Goal: Use online tool/utility: Utilize a website feature to perform a specific function

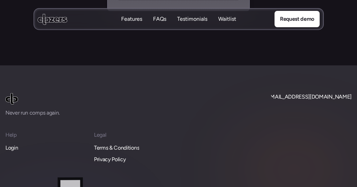
scroll to position [3111, 0]
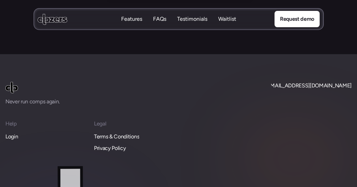
click at [11, 132] on p "Login" at bounding box center [11, 136] width 13 height 9
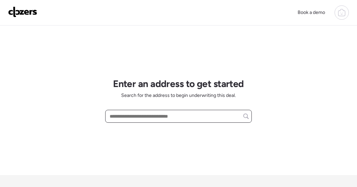
click at [184, 115] on input "text" at bounding box center [178, 115] width 140 height 9
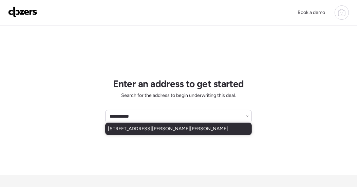
click at [183, 127] on span "[STREET_ADDRESS][PERSON_NAME][PERSON_NAME]" at bounding box center [168, 128] width 120 height 7
type input "**********"
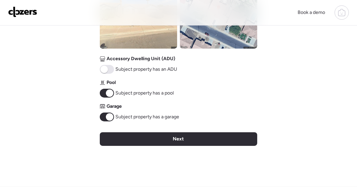
scroll to position [299, 0]
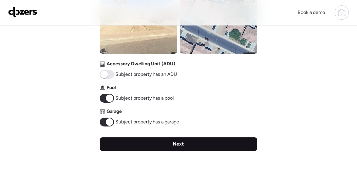
click at [188, 145] on div "Next" at bounding box center [178, 144] width 157 height 14
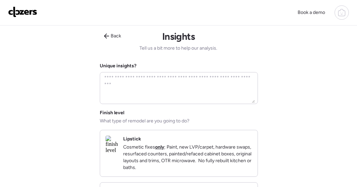
scroll to position [0, 0]
click at [193, 88] on textarea at bounding box center [179, 88] width 152 height 30
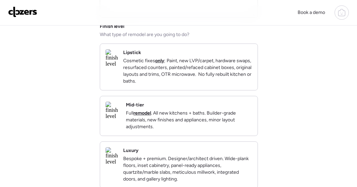
scroll to position [99, 0]
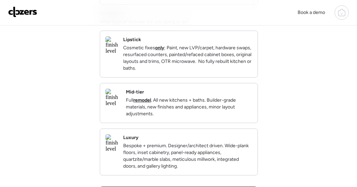
type textarea "*********"
click at [172, 115] on p "Full remodel . All new kitchens + baths. Builder-grade materials, new finishes …" at bounding box center [189, 107] width 126 height 20
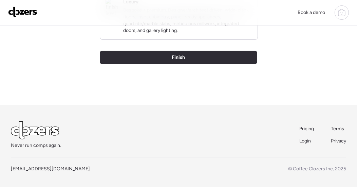
scroll to position [247, 0]
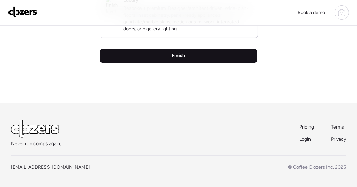
click at [185, 57] on div "Finish" at bounding box center [178, 56] width 157 height 14
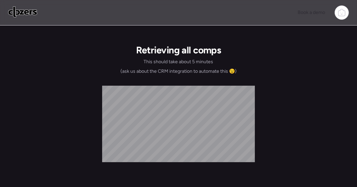
scroll to position [0, 0]
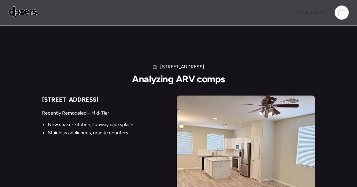
scroll to position [13, 0]
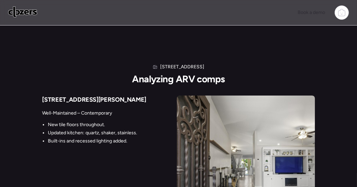
click at [263, 49] on div "3514 E Murrieta Rd Analyzing ARV comps 4061 S Kirby St Well-Maintained – Contem…" at bounding box center [178, 134] width 357 height 219
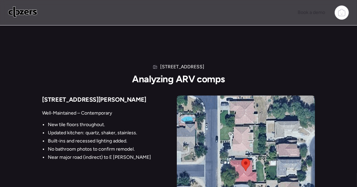
click at [263, 49] on div "3514 E Murrieta Rd Analyzing ARV comps 4061 S Kirby St Well-Maintained – Contem…" at bounding box center [178, 134] width 357 height 219
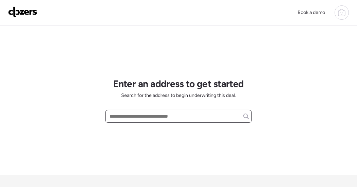
click at [143, 113] on input "text" at bounding box center [178, 115] width 140 height 9
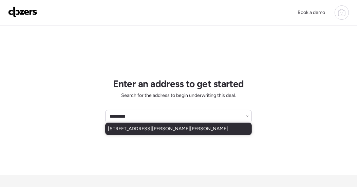
click at [143, 131] on span "[STREET_ADDRESS][PERSON_NAME][PERSON_NAME]" at bounding box center [168, 128] width 120 height 7
type input "**********"
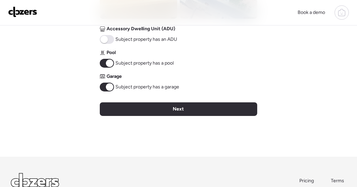
scroll to position [335, 0]
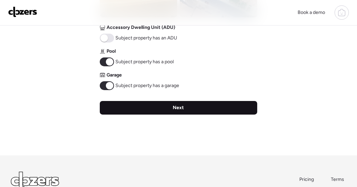
click at [205, 104] on div "Next" at bounding box center [178, 108] width 157 height 14
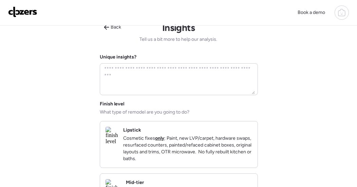
scroll to position [0, 0]
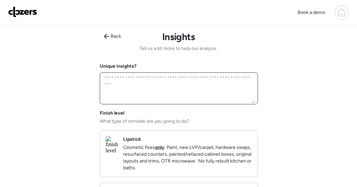
click at [161, 86] on textarea at bounding box center [179, 88] width 152 height 30
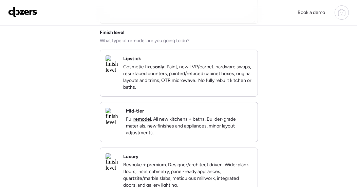
scroll to position [85, 0]
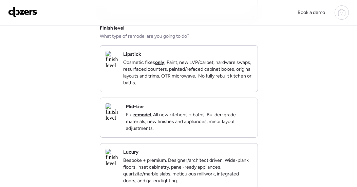
type textarea "*********"
click at [192, 128] on p "Full remodel . All new kitchens + baths. Builder-grade materials, new finishes …" at bounding box center [189, 121] width 126 height 20
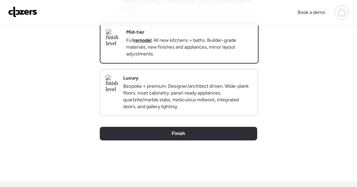
scroll to position [192, 0]
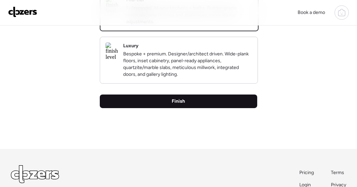
click at [183, 104] on span "Finish" at bounding box center [178, 101] width 13 height 7
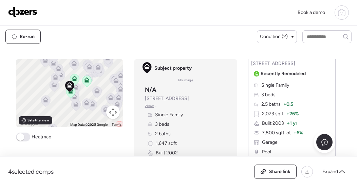
scroll to position [1109, 0]
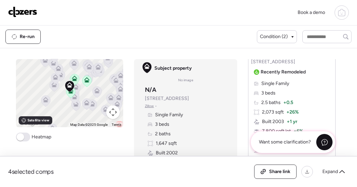
click at [325, 142] on icon at bounding box center [324, 141] width 7 height 7
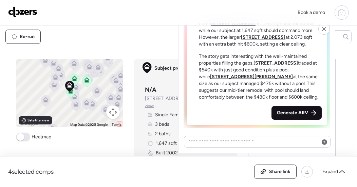
click at [293, 118] on div "Generate ARV" at bounding box center [296, 113] width 50 height 14
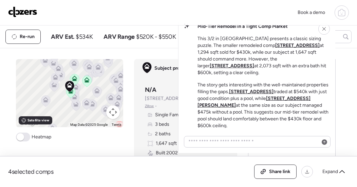
scroll to position [-130, 0]
click at [338, 38] on input "text" at bounding box center [326, 36] width 43 height 9
